Goal: Task Accomplishment & Management: Use online tool/utility

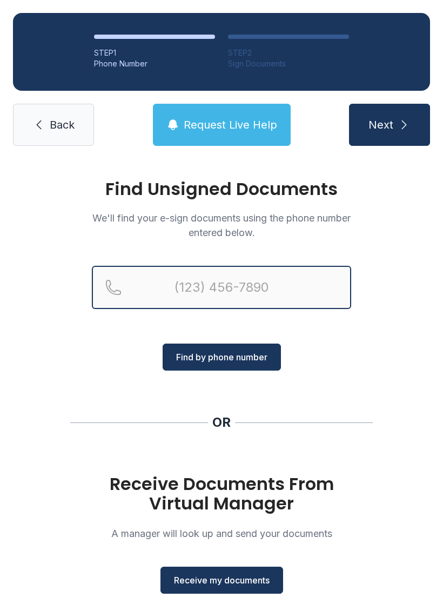
click at [189, 285] on input "Reservation phone number" at bounding box center [221, 287] width 259 height 43
type input "[PHONE_NUMBER]"
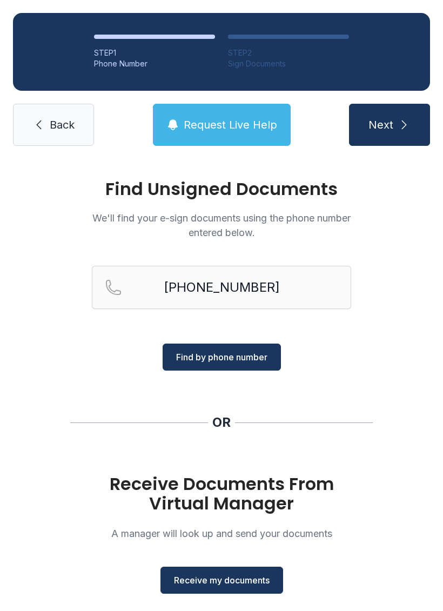
click at [229, 356] on span "Find by phone number" at bounding box center [221, 357] width 91 height 13
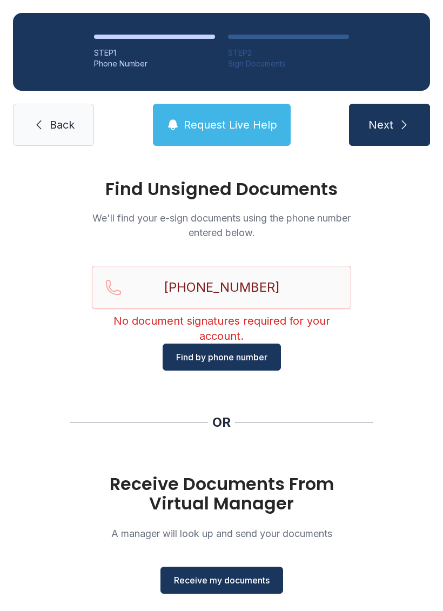
click at [71, 130] on span "Back" at bounding box center [62, 124] width 25 height 15
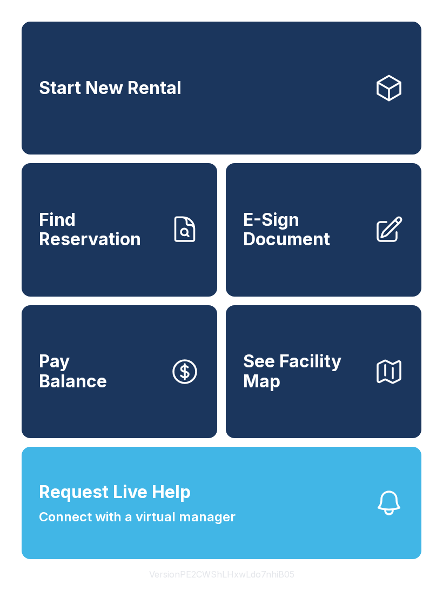
click at [296, 244] on span "E-Sign Document" at bounding box center [304, 229] width 122 height 39
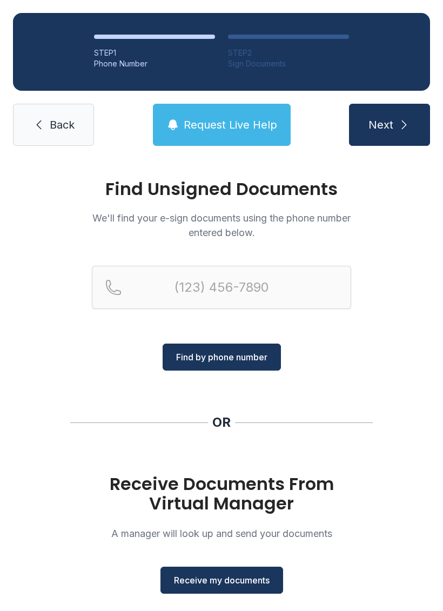
click at [217, 587] on button "Receive my documents" at bounding box center [222, 580] width 123 height 27
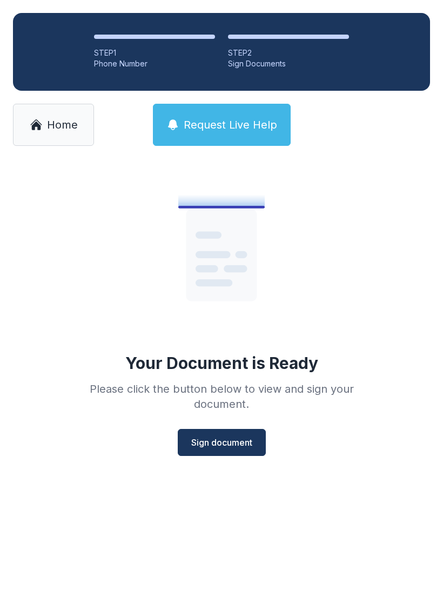
click at [230, 444] on span "Sign document" at bounding box center [221, 442] width 61 height 13
